Goal: Information Seeking & Learning: Learn about a topic

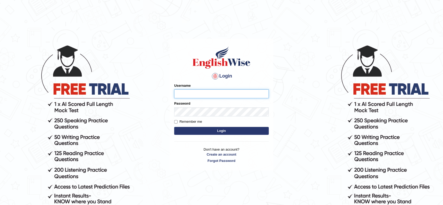
type input "krishnagpal555"
click at [239, 131] on button "Login" at bounding box center [221, 131] width 95 height 8
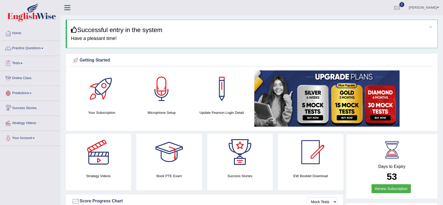
click at [32, 48] on link "Practice Questions" at bounding box center [30, 47] width 60 height 13
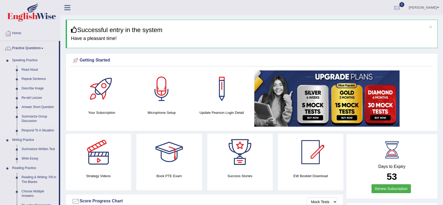
click at [35, 116] on link "Summarize Group Discussion" at bounding box center [39, 119] width 40 height 14
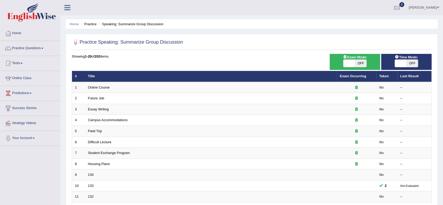
click at [362, 61] on span "OFF" at bounding box center [361, 63] width 12 height 7
checkbox input "true"
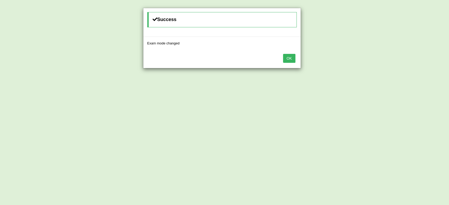
click at [285, 59] on button "OK" at bounding box center [289, 58] width 12 height 9
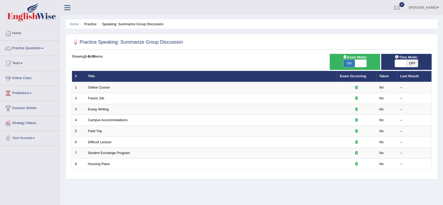
click at [353, 61] on span "ON" at bounding box center [349, 63] width 12 height 7
checkbox input "false"
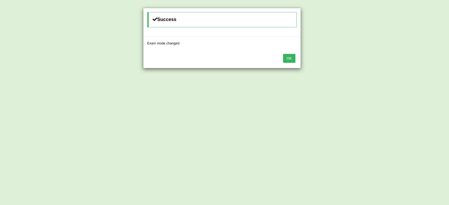
click at [287, 58] on button "OK" at bounding box center [289, 58] width 12 height 9
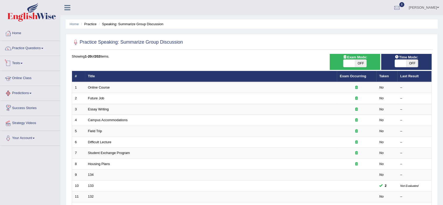
click at [25, 65] on link "Tests" at bounding box center [30, 62] width 60 height 13
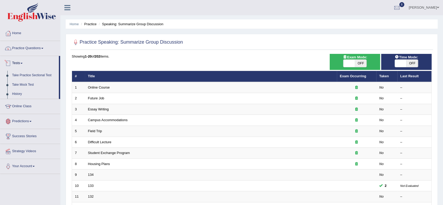
click at [32, 49] on link "Practice Questions" at bounding box center [30, 47] width 60 height 13
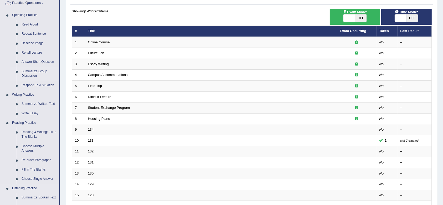
scroll to position [105, 0]
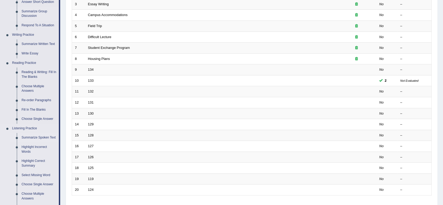
click at [39, 135] on link "Summarize Spoken Text" at bounding box center [39, 137] width 40 height 9
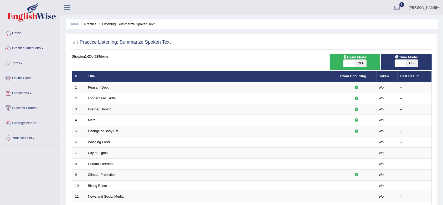
click at [356, 60] on span "OFF" at bounding box center [361, 63] width 12 height 7
checkbox input "true"
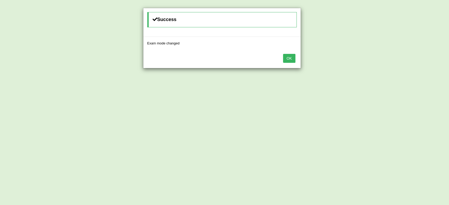
click at [289, 57] on button "OK" at bounding box center [289, 58] width 12 height 9
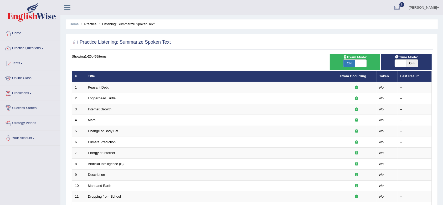
click at [350, 64] on span "ON" at bounding box center [349, 63] width 12 height 7
checkbox input "false"
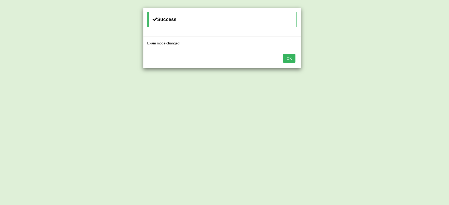
click at [290, 58] on button "OK" at bounding box center [289, 58] width 12 height 9
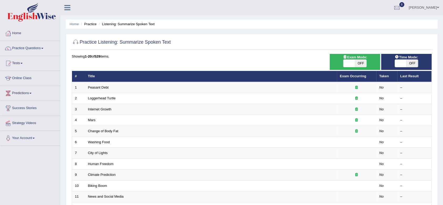
click at [279, 28] on ul "Home Practice Listening: Summarize Spoken Text" at bounding box center [252, 23] width 372 height 9
